Goal: Information Seeking & Learning: Understand process/instructions

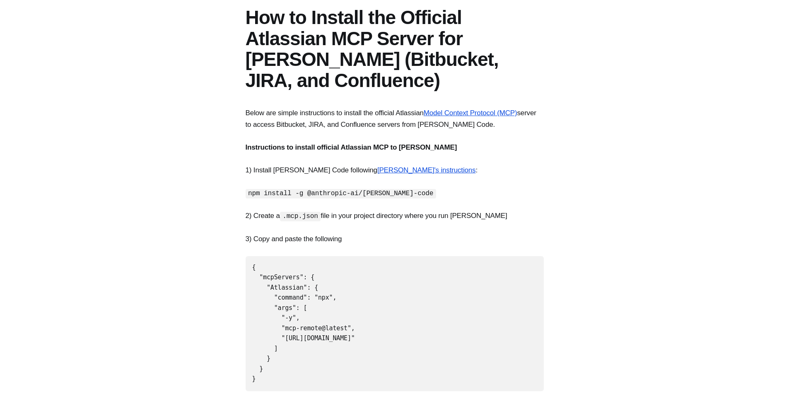
scroll to position [84, 0]
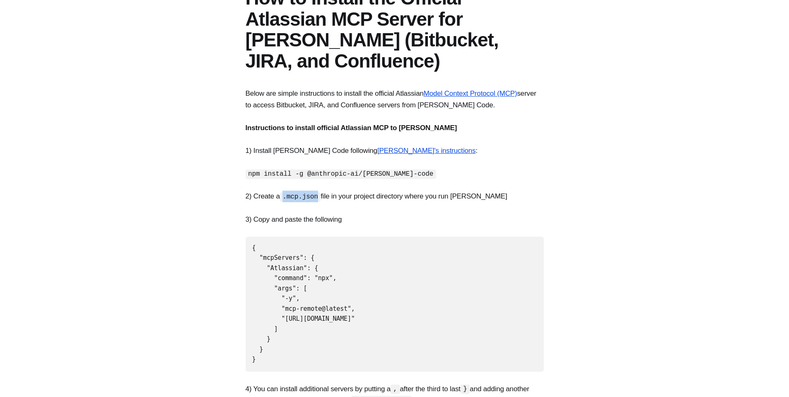
drag, startPoint x: 284, startPoint y: 176, endPoint x: 321, endPoint y: 172, distance: 37.1
click at [321, 192] on code ".mcp.json" at bounding box center [300, 197] width 41 height 10
copy code ".mcp.json"
click at [469, 212] on section "Below are simple instructions to install the official Atlassian Model Context P…" at bounding box center [394, 400] width 789 height 624
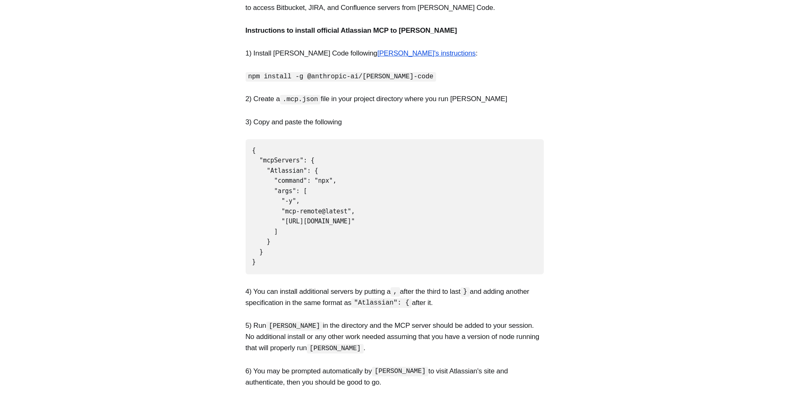
scroll to position [113, 0]
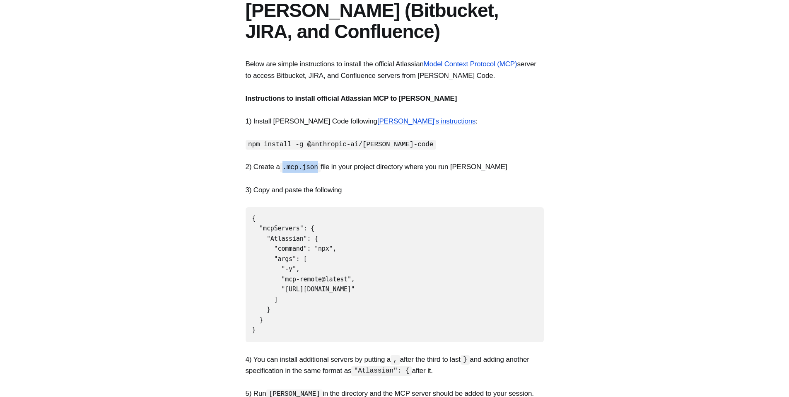
drag, startPoint x: 290, startPoint y: 147, endPoint x: 321, endPoint y: 147, distance: 31.1
click at [321, 163] on code ".mcp.json" at bounding box center [300, 168] width 41 height 10
copy code ".mcp.json"
drag, startPoint x: 263, startPoint y: 297, endPoint x: 247, endPoint y: 201, distance: 97.6
click at [247, 207] on pre "{ "mcpServers": { "Atlassian": { "command": "npx", "args": [ "-y", "mcp-remote@…" at bounding box center [395, 274] width 298 height 135
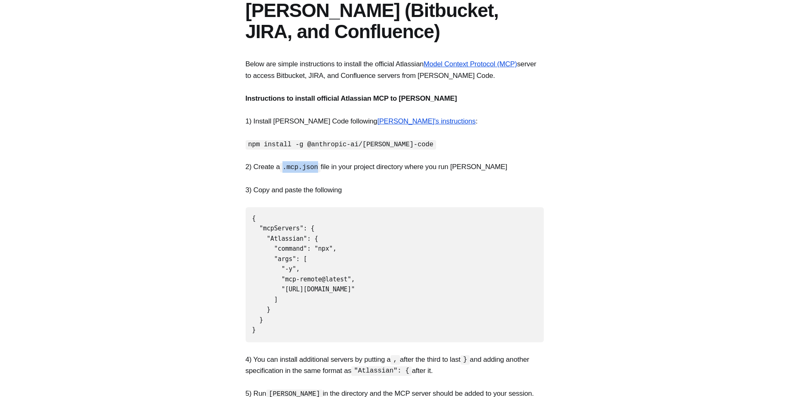
copy code "{ "mcpServers": { "Atlassian": { "command": "npx", "args": [ "-y", "mcp-remote@…"
click at [153, 205] on section "Below are simple instructions to install the official Atlassian Model Context P…" at bounding box center [394, 370] width 789 height 624
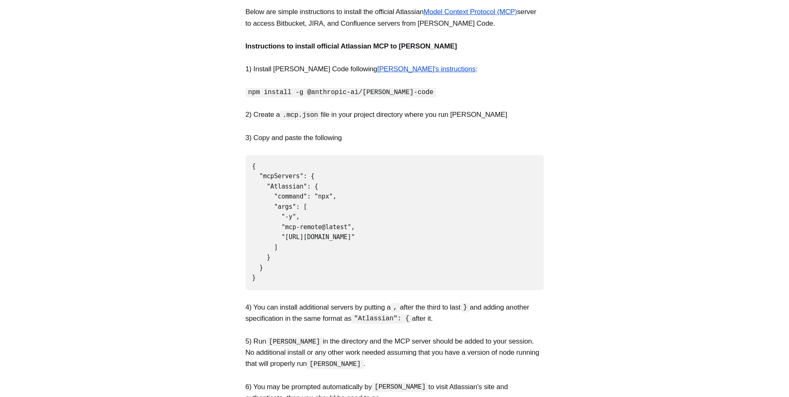
scroll to position [153, 0]
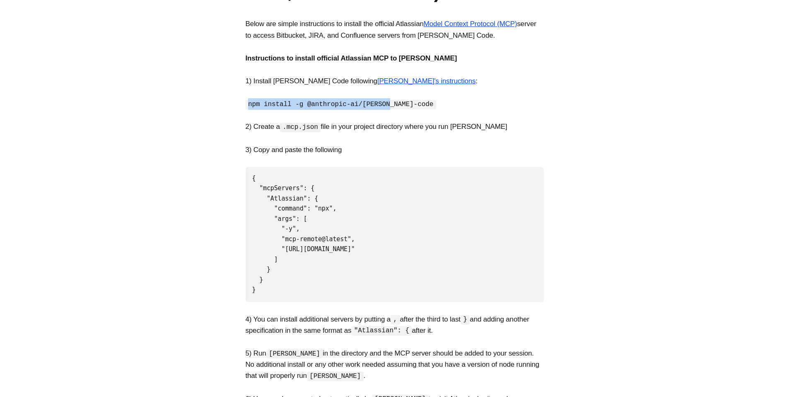
drag, startPoint x: 248, startPoint y: 82, endPoint x: 389, endPoint y: 82, distance: 141.3
click at [389, 100] on code "npm install -g @anthropic-ai/[PERSON_NAME]-code" at bounding box center [341, 105] width 191 height 10
click at [280, 121] on p "2) Create a .mcp.json file in your project directory where you run [PERSON_NAME…" at bounding box center [395, 126] width 298 height 11
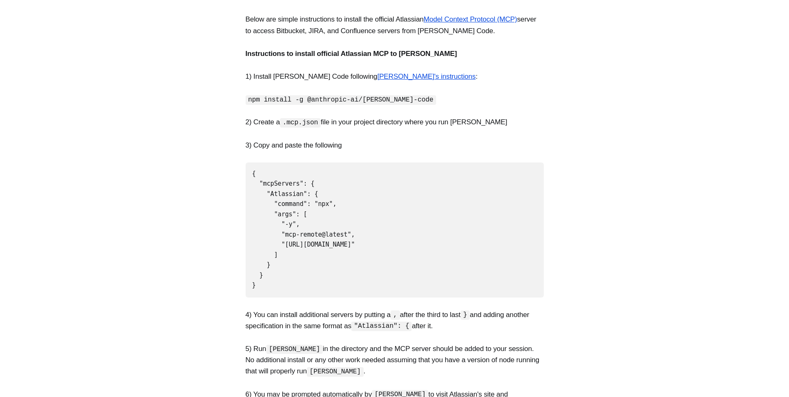
scroll to position [158, 0]
drag, startPoint x: 408, startPoint y: 283, endPoint x: 427, endPoint y: 282, distance: 18.7
click at [427, 309] on p "4) You can install additional servers by putting a , after the third to last } …" at bounding box center [395, 320] width 298 height 22
click at [434, 309] on p "4) You can install additional servers by putting a , after the third to last } …" at bounding box center [395, 320] width 298 height 22
click at [313, 169] on code "{ "mcpServers": { "Atlassian": { "command": "npx", "args": [ "-y", "mcp-remote@…" at bounding box center [303, 228] width 103 height 119
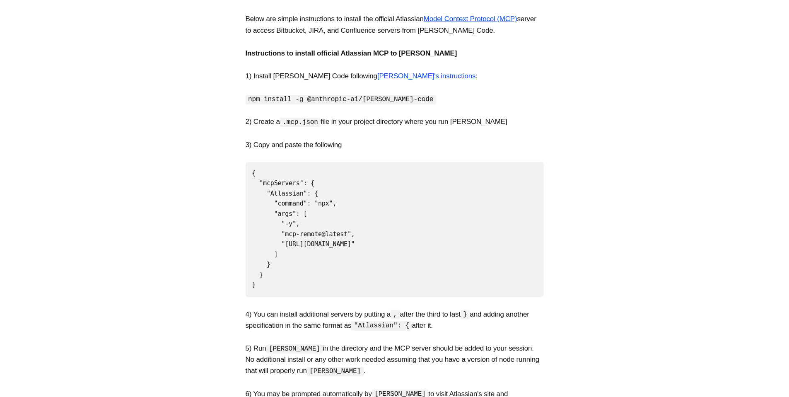
click at [271, 233] on pre "{ "mcpServers": { "Atlassian": { "command": "npx", "args": [ "-y", "mcp-remote@…" at bounding box center [395, 229] width 298 height 135
click at [269, 243] on pre "{ "mcpServers": { "Atlassian": { "command": "npx", "args": [ "-y", "mcp-remote@…" at bounding box center [395, 229] width 298 height 135
click at [268, 252] on pre "{ "mcpServers": { "Atlassian": { "command": "npx", "args": [ "-y", "mcp-remote@…" at bounding box center [395, 229] width 298 height 135
drag, startPoint x: 267, startPoint y: 241, endPoint x: 226, endPoint y: 172, distance: 80.8
click at [226, 172] on section "Below are simple instructions to install the official Atlassian Model Context P…" at bounding box center [394, 325] width 789 height 624
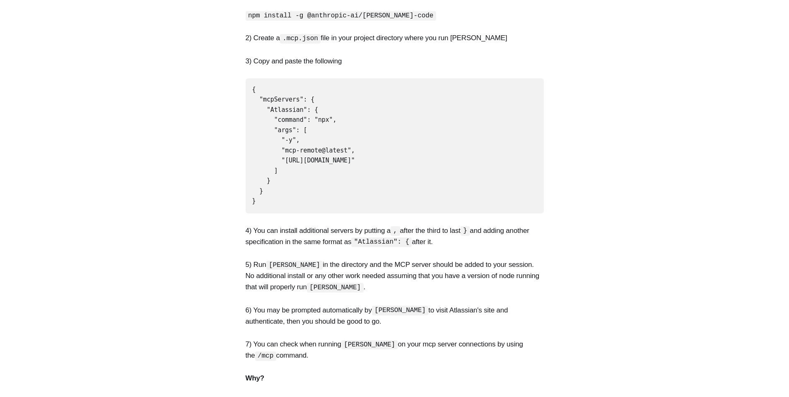
scroll to position [249, 0]
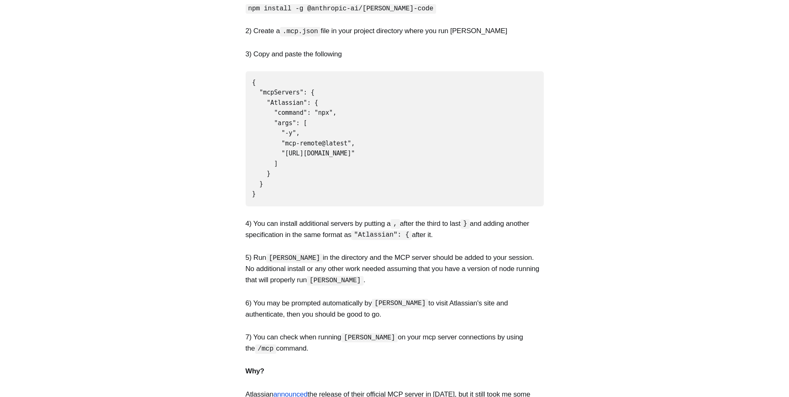
click at [211, 183] on section "Below are simple instructions to install the official Atlassian Model Context P…" at bounding box center [394, 235] width 789 height 624
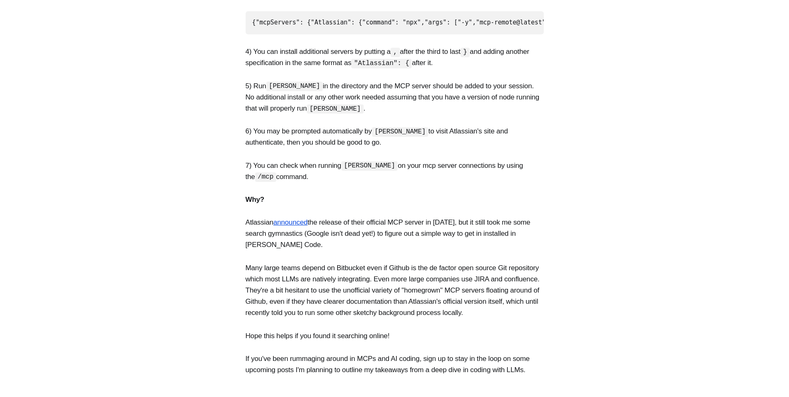
scroll to position [320, 0]
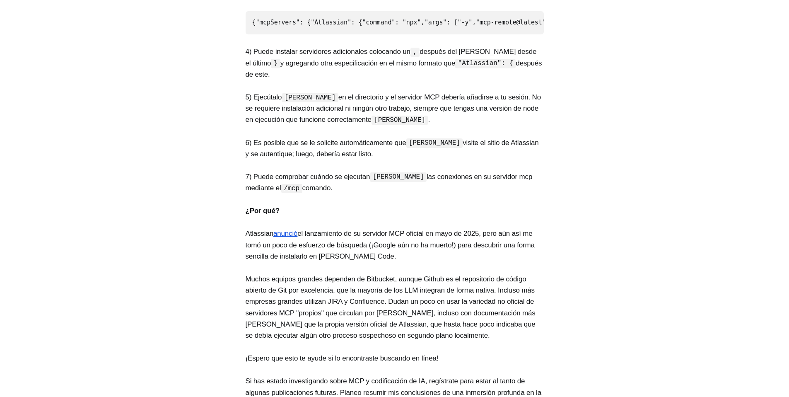
click at [579, 183] on section "A continuación se muestran instrucciones sencillas para instalar el servidor of…" at bounding box center [394, 130] width 789 height 558
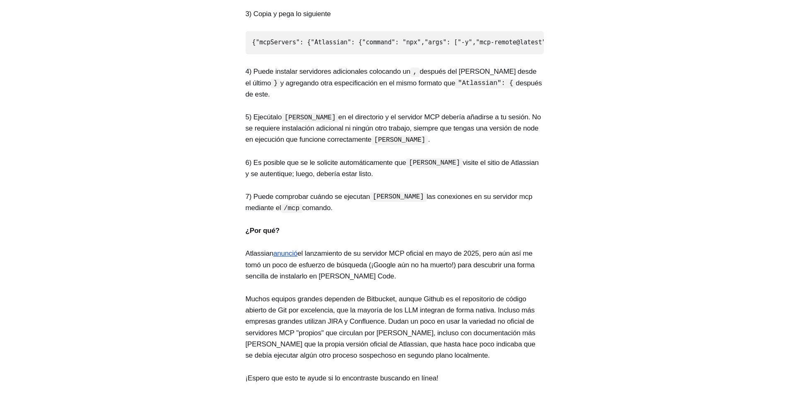
scroll to position [300, 0]
drag, startPoint x: 295, startPoint y: 279, endPoint x: 382, endPoint y: 280, distance: 87.0
click at [382, 214] on p "7) Puede comprobar cuándo se ejecutan [PERSON_NAME] las conexiones en su servid…" at bounding box center [395, 203] width 298 height 22
click at [433, 213] on font "las conexiones en su servidor mcp mediante el" at bounding box center [389, 203] width 287 height 19
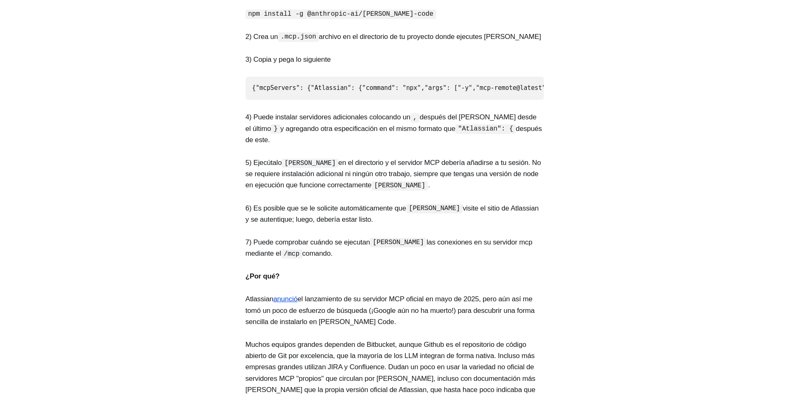
scroll to position [254, 0]
drag, startPoint x: 316, startPoint y: 243, endPoint x: 403, endPoint y: 246, distance: 87.1
click at [403, 190] on font "en el directorio y el servidor MCP debería añadirse a tu sesión. No se requiere…" at bounding box center [393, 175] width 295 height 30
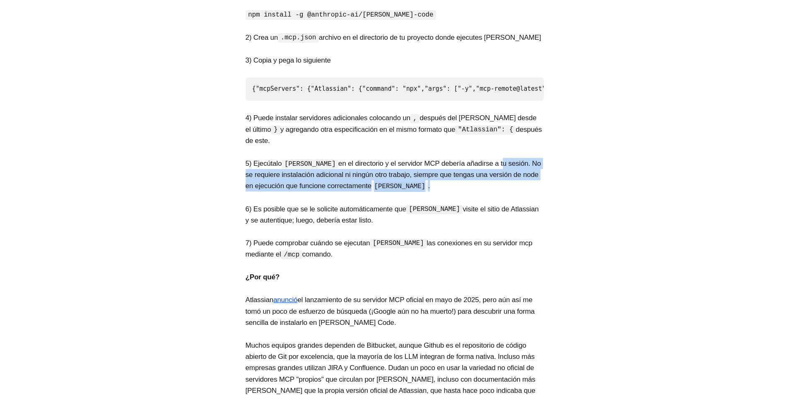
drag, startPoint x: 481, startPoint y: 248, endPoint x: 509, endPoint y: 262, distance: 32.1
click at [509, 192] on p "5) Ejecútalo [PERSON_NAME] en el directorio y el servidor MCP debería añadirse …" at bounding box center [395, 175] width 298 height 34
click at [472, 192] on p "5) Ejecútalo [PERSON_NAME] en el directorio y el servidor MCP debería añadirse …" at bounding box center [395, 175] width 298 height 34
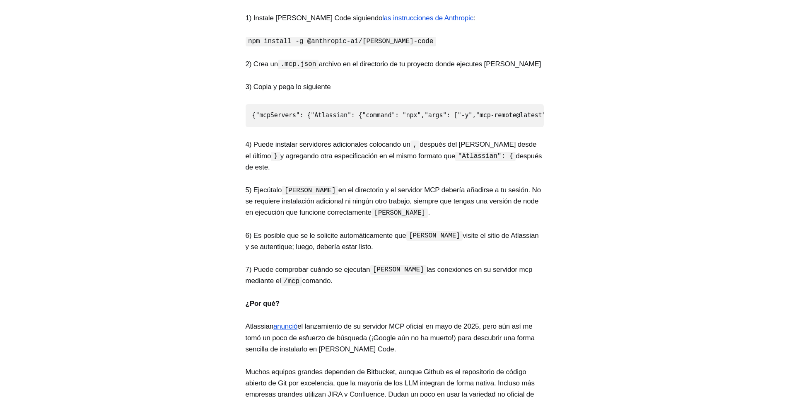
scroll to position [191, 0]
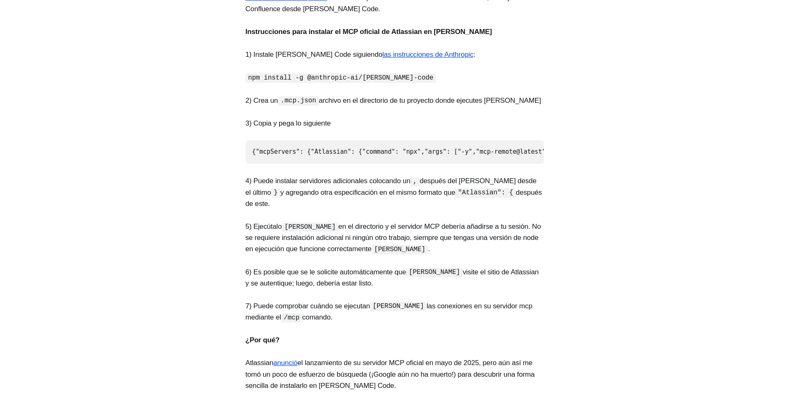
drag, startPoint x: 287, startPoint y: 188, endPoint x: 370, endPoint y: 191, distance: 82.9
click at [369, 164] on pre "{ "mcpServers": { "Atlassian": { "command": "npx", "args": [ "-y", "mcp-remote@…" at bounding box center [395, 152] width 298 height 24
click at [364, 155] on code "{ "mcpServers": { "Atlassian": { "command": "npx", "args": [ "-y", "mcp-remote@…" at bounding box center [445, 151] width 386 height 7
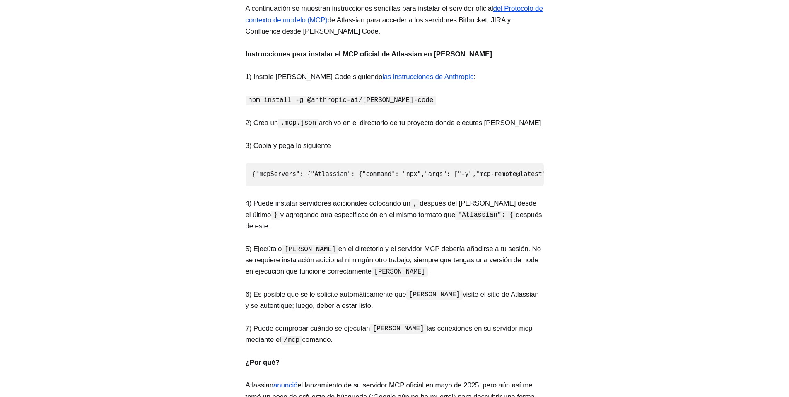
scroll to position [172, 0]
